Goal: Navigation & Orientation: Find specific page/section

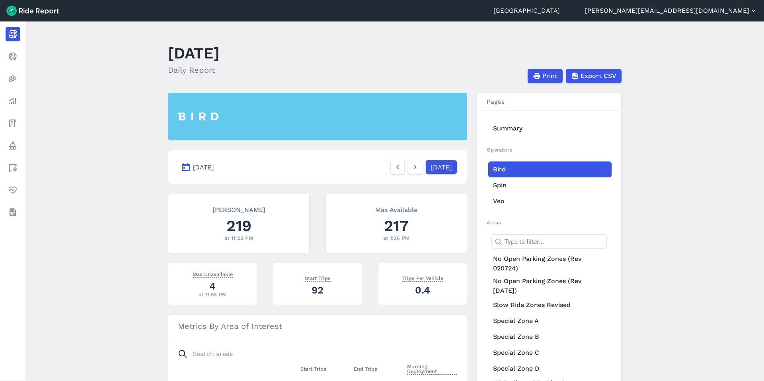
click at [705, 10] on button "[PERSON_NAME][EMAIL_ADDRESS][DOMAIN_NAME]" at bounding box center [671, 11] width 173 height 10
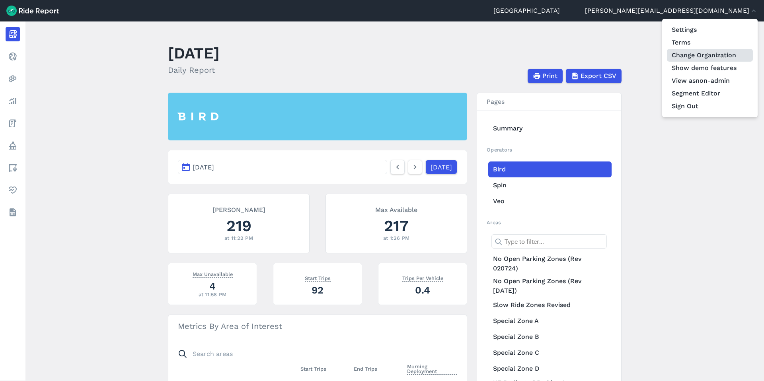
click at [708, 53] on link "Change Organization" at bounding box center [710, 55] width 86 height 13
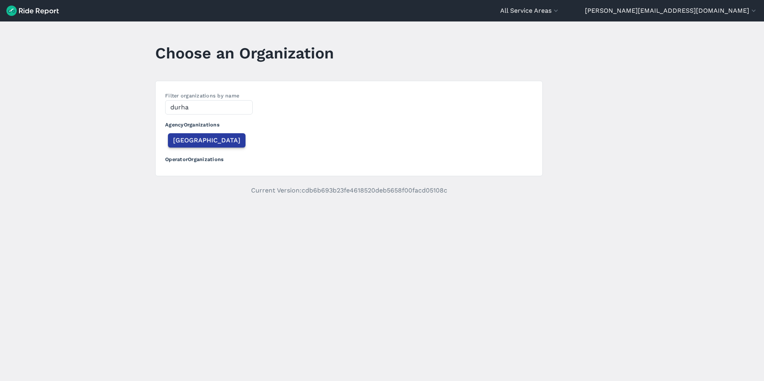
type input "durha"
click at [194, 140] on span "[GEOGRAPHIC_DATA]" at bounding box center [206, 141] width 67 height 10
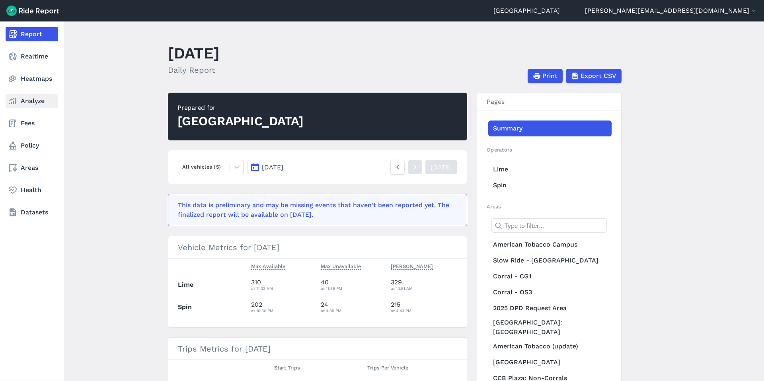
click at [26, 105] on link "Analyze" at bounding box center [32, 101] width 53 height 14
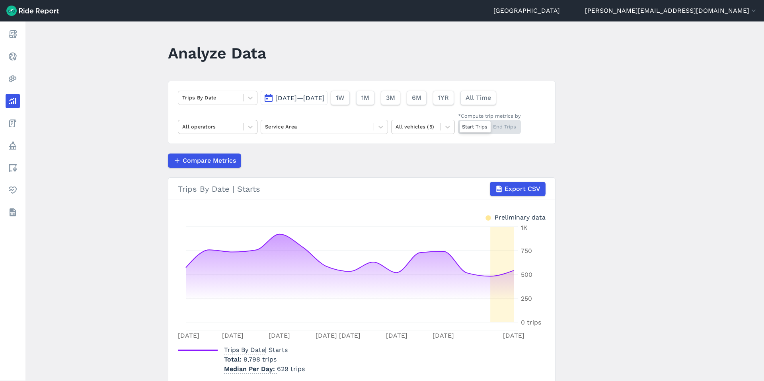
click at [210, 122] on div at bounding box center [210, 126] width 57 height 9
click at [156, 95] on main "Analyze Data Trips By Date [DATE]—[DATE] 1W 1M 3M 6M 1YR All Time All operators…" at bounding box center [394, 201] width 739 height 360
click at [213, 99] on div at bounding box center [210, 97] width 57 height 9
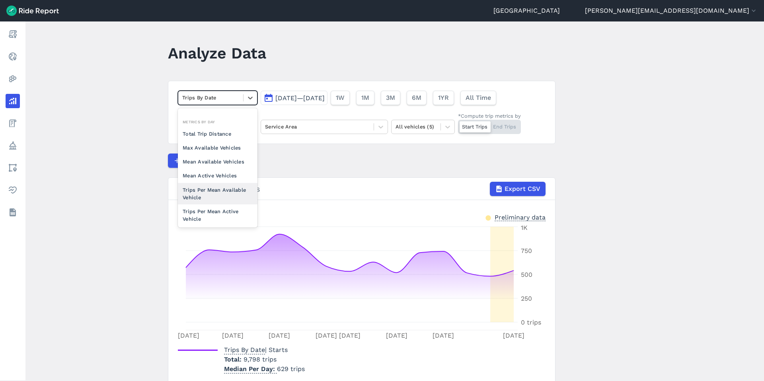
scroll to position [69, 0]
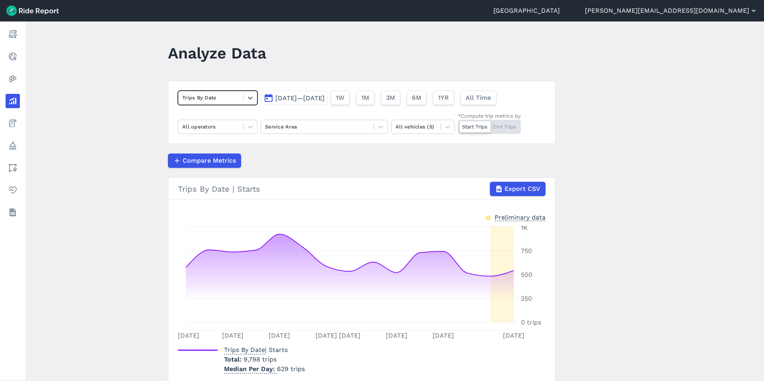
click at [719, 8] on button "[PERSON_NAME][EMAIL_ADDRESS][DOMAIN_NAME]" at bounding box center [671, 11] width 173 height 10
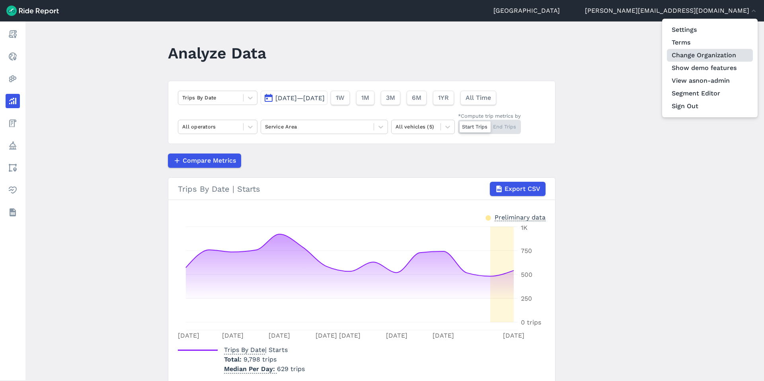
click at [698, 60] on link "Change Organization" at bounding box center [710, 55] width 86 height 13
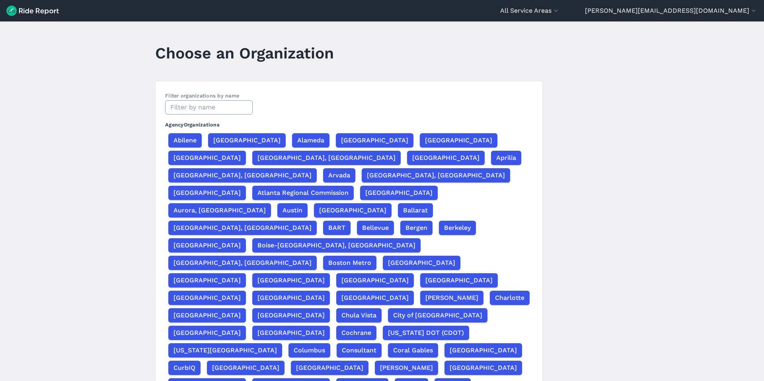
click at [183, 104] on input "text" at bounding box center [209, 107] width 88 height 14
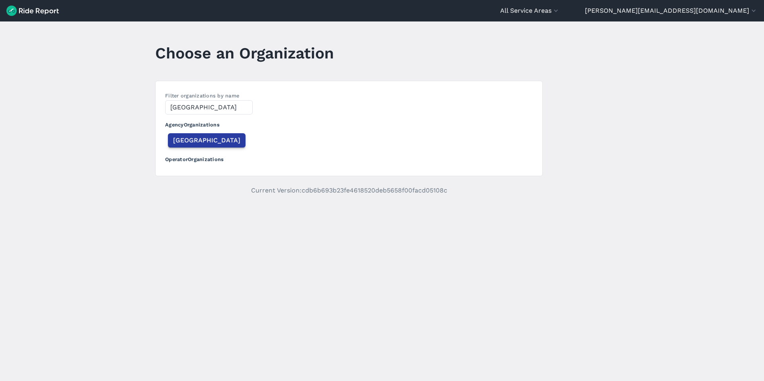
type input "[GEOGRAPHIC_DATA]"
click at [177, 146] on button "[GEOGRAPHIC_DATA]" at bounding box center [207, 140] width 78 height 14
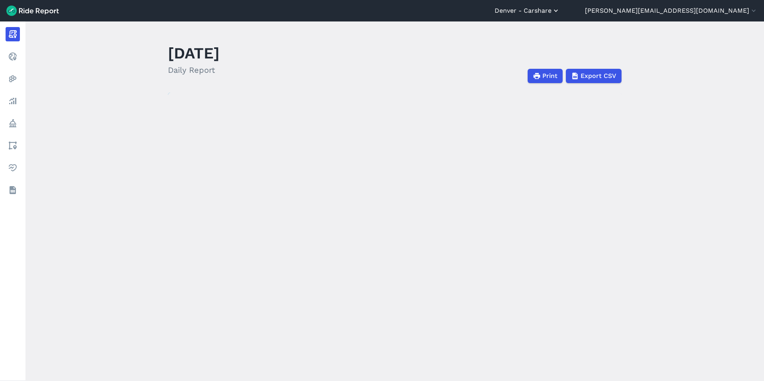
click at [560, 9] on button "Denver - Carshare" at bounding box center [527, 11] width 65 height 10
click at [555, 66] on link "Denver - Micromobility" at bounding box center [512, 61] width 86 height 13
